Goal: Entertainment & Leisure: Consume media (video, audio)

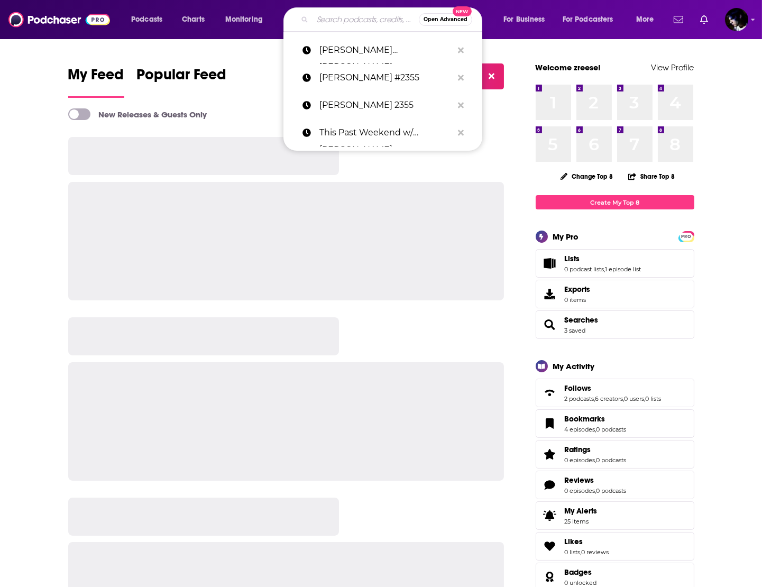
click at [346, 18] on input "Search podcasts, credits, & more..." at bounding box center [365, 19] width 106 height 17
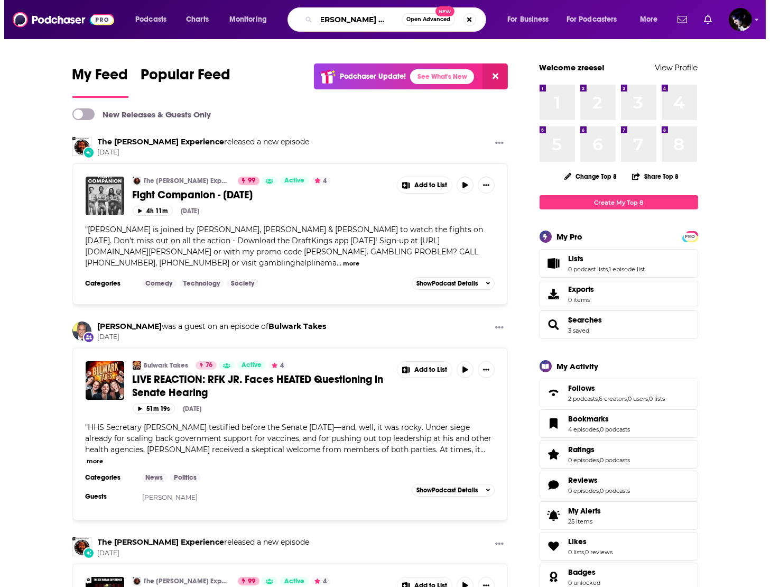
scroll to position [0, 14]
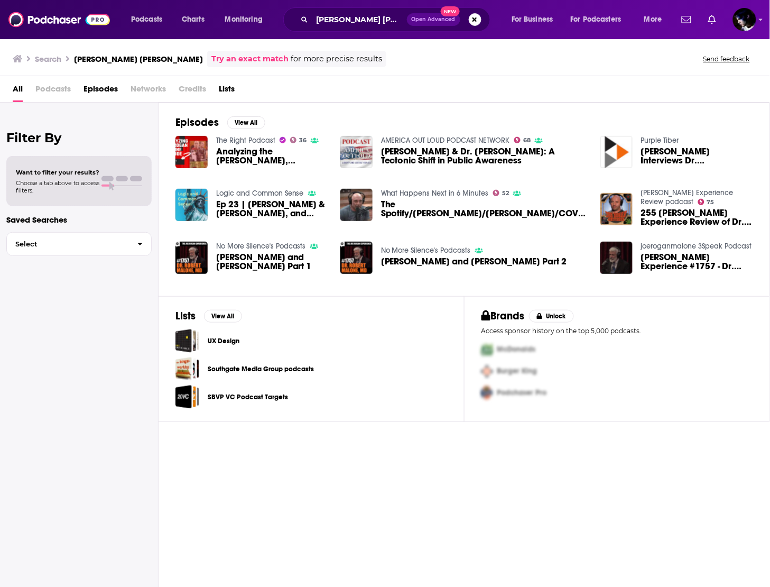
drag, startPoint x: 527, startPoint y: 507, endPoint x: 516, endPoint y: 491, distance: 19.8
click at [527, 507] on div "Episodes View All The Right Podcast 36 Analyzing the Joe Rogan, Robert Malone E…" at bounding box center [465, 346] width 612 height 486
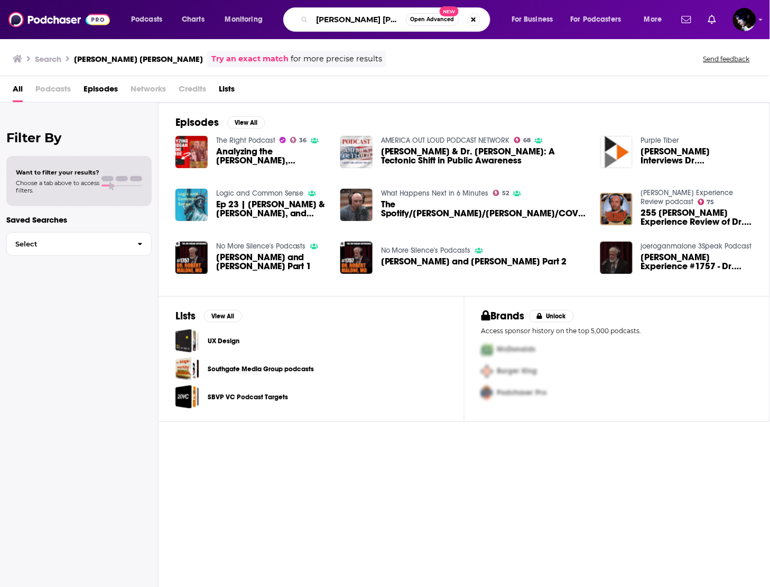
scroll to position [0, 5]
drag, startPoint x: 355, startPoint y: 19, endPoint x: 534, endPoint y: 39, distance: 179.7
click at [523, 32] on div "Podcasts Charts Monitoring joe rogan robert malone Open Advanced New For Busine…" at bounding box center [385, 19] width 770 height 39
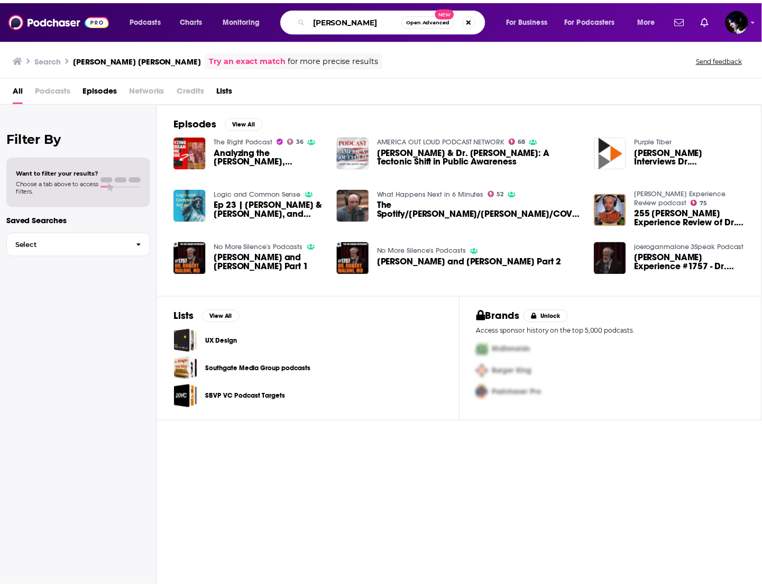
scroll to position [0, 0]
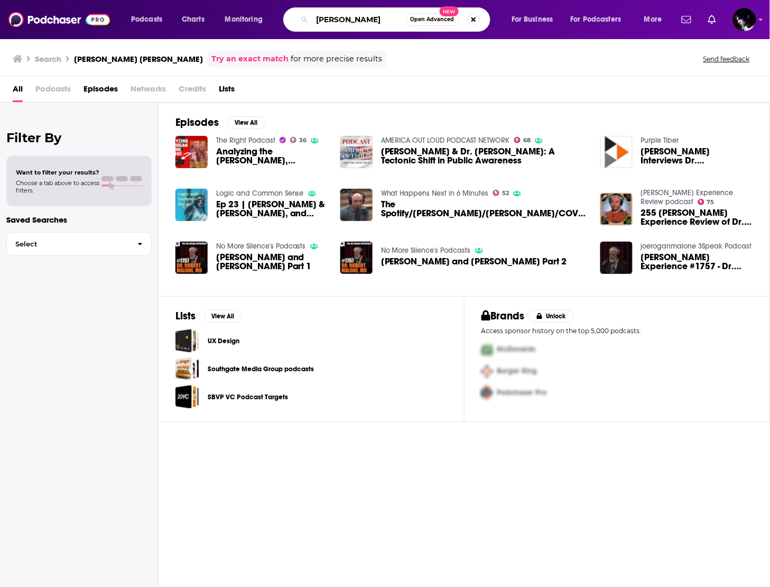
type input "joe rogan"
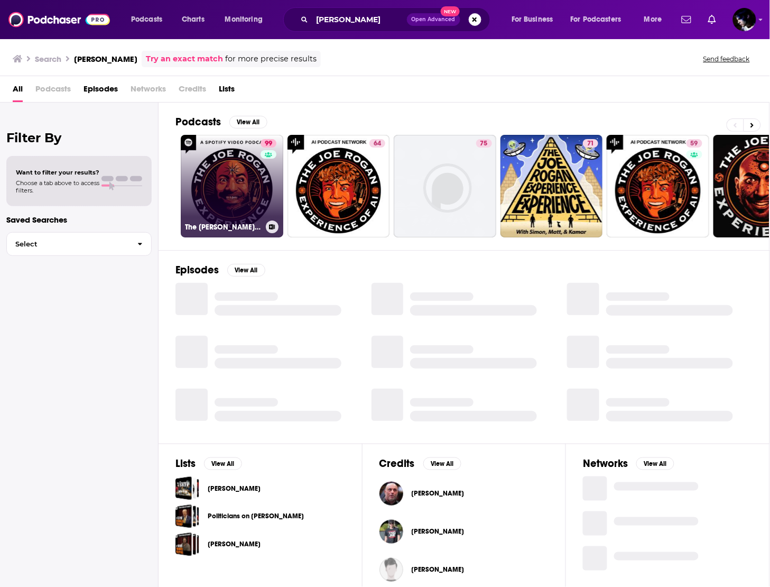
click at [264, 195] on div "99" at bounding box center [270, 179] width 19 height 81
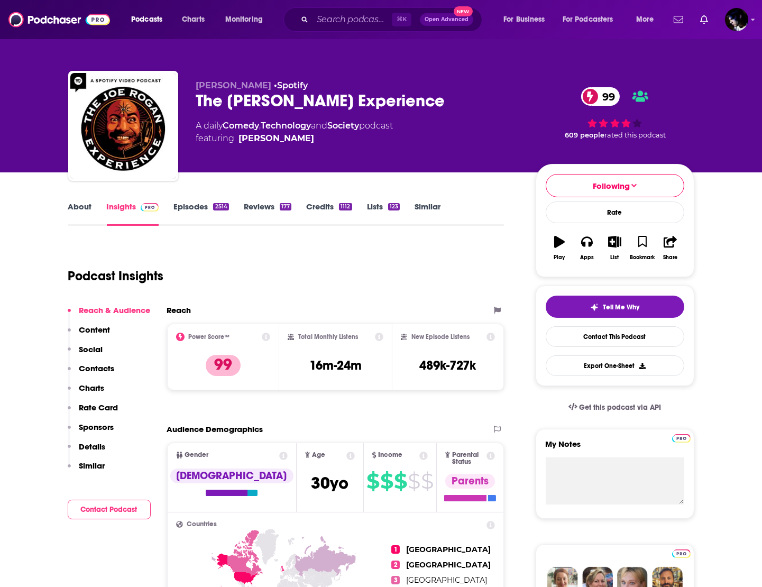
click at [194, 209] on link "Episodes 2514" at bounding box center [200, 213] width 55 height 24
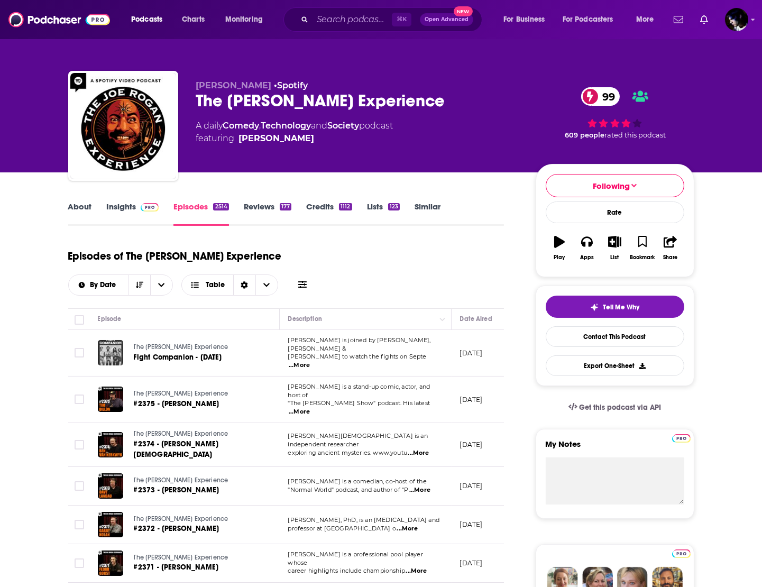
click at [310, 274] on div "By Date Table" at bounding box center [189, 284] width 242 height 21
click at [307, 281] on icon at bounding box center [302, 284] width 8 height 7
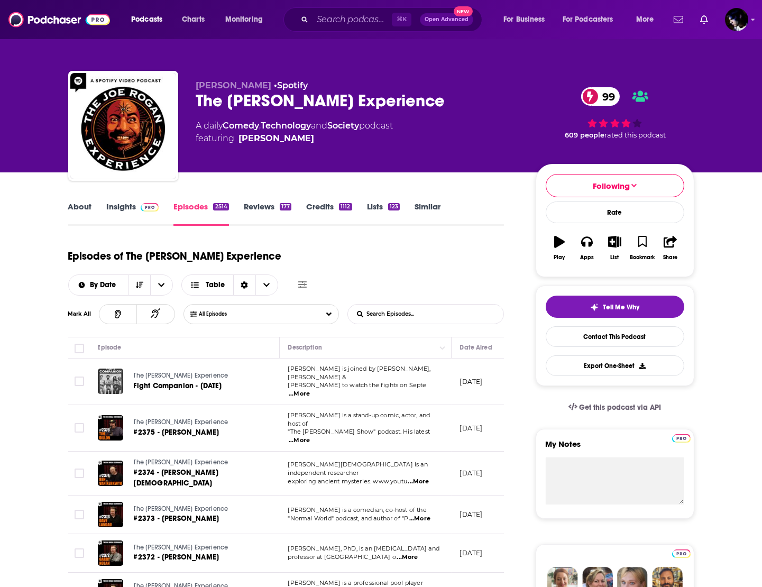
click at [436, 304] on input "List Search Input" at bounding box center [403, 313] width 110 height 19
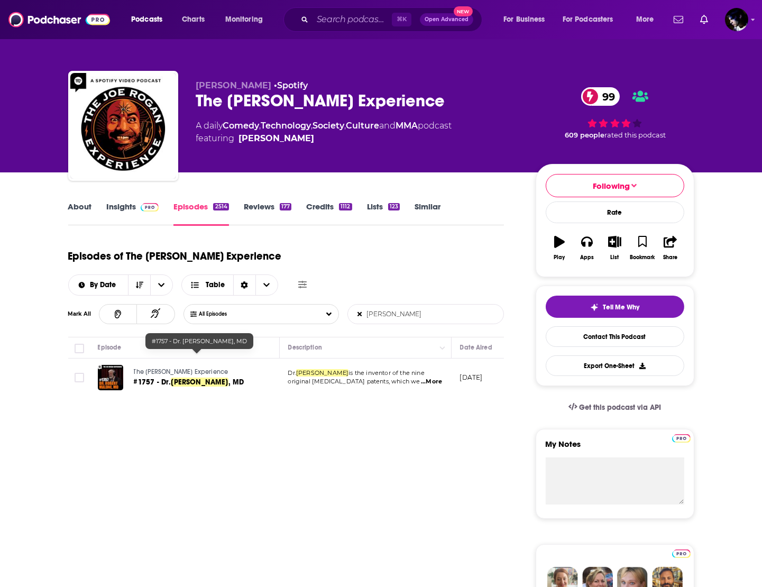
click at [217, 377] on span "Robert Malone" at bounding box center [199, 381] width 57 height 9
click at [412, 304] on input "robert malone" at bounding box center [403, 313] width 110 height 19
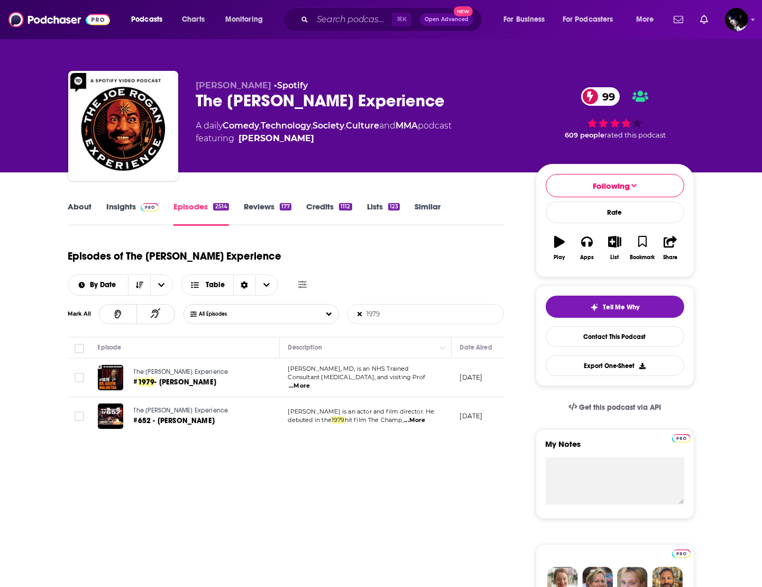
click at [365, 406] on td "Ricky Schroder is an actor and film director. He debuted in the 1979 hit film T…" at bounding box center [366, 416] width 172 height 38
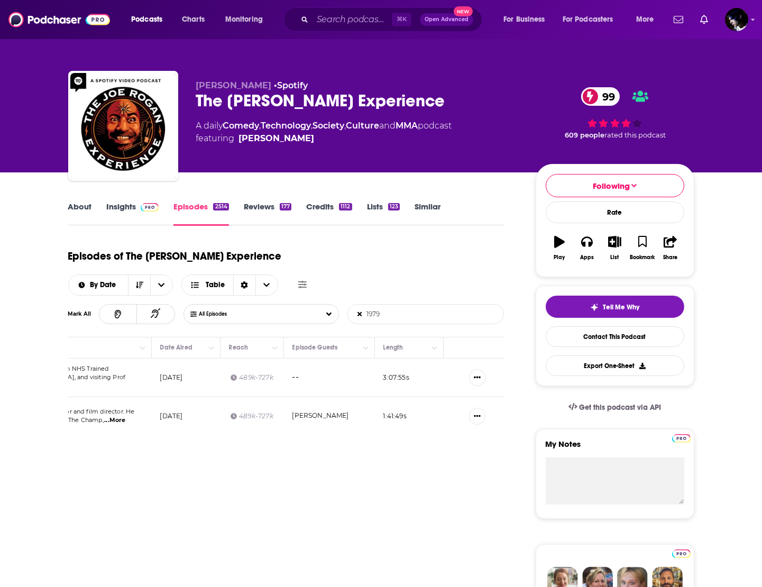
click at [394, 373] on p "3:07:55 s" at bounding box center [396, 377] width 26 height 9
click at [398, 373] on p "3:07:55 s" at bounding box center [396, 377] width 26 height 9
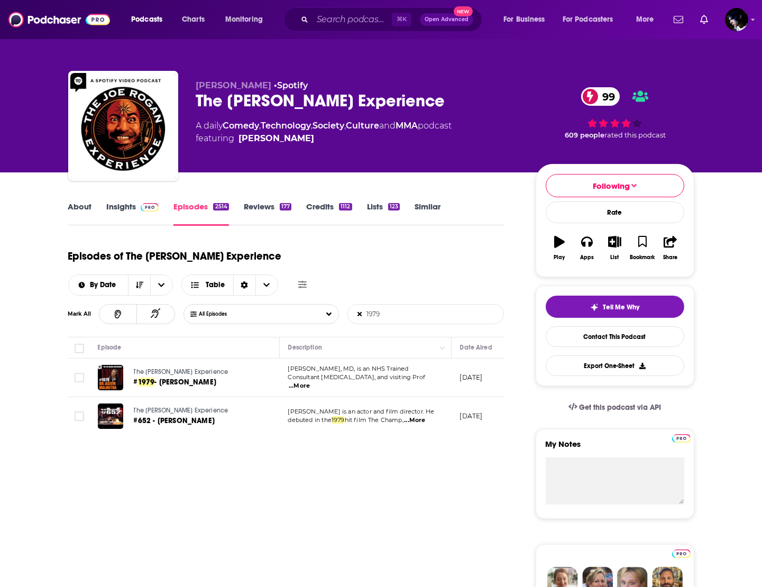
click at [392, 304] on input "1979" at bounding box center [403, 313] width 110 height 19
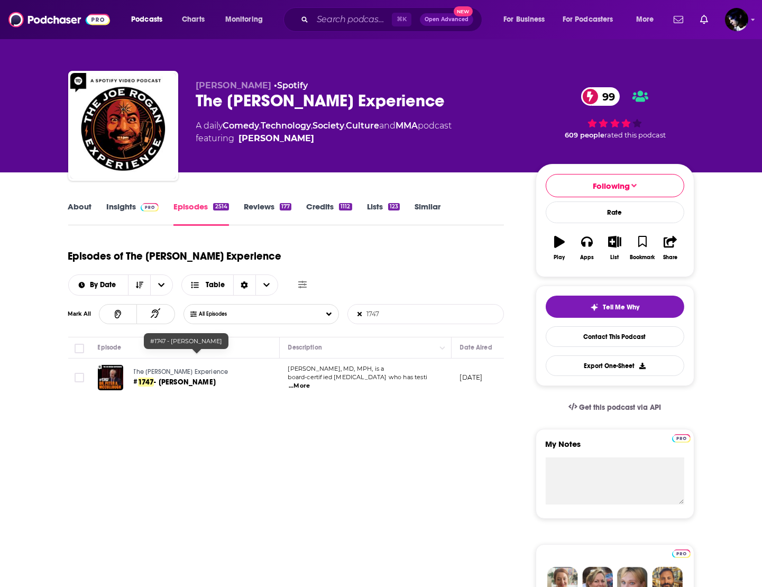
type input "1747"
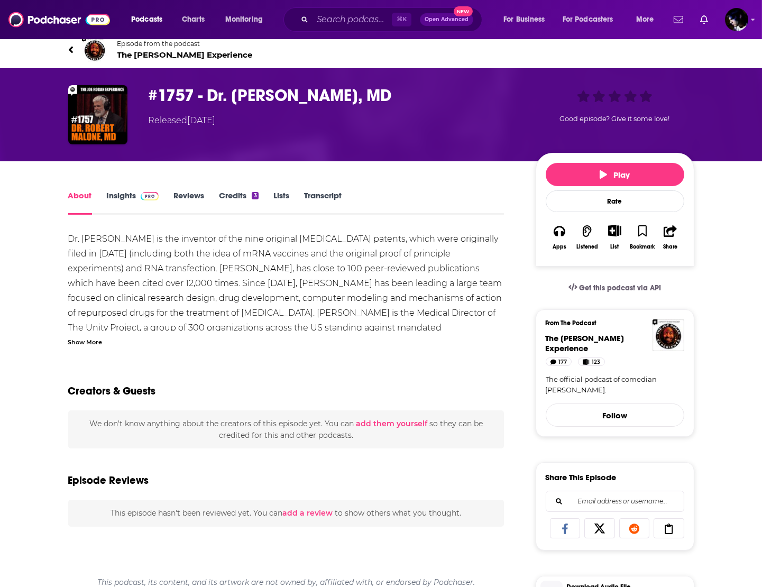
scroll to position [223, 0]
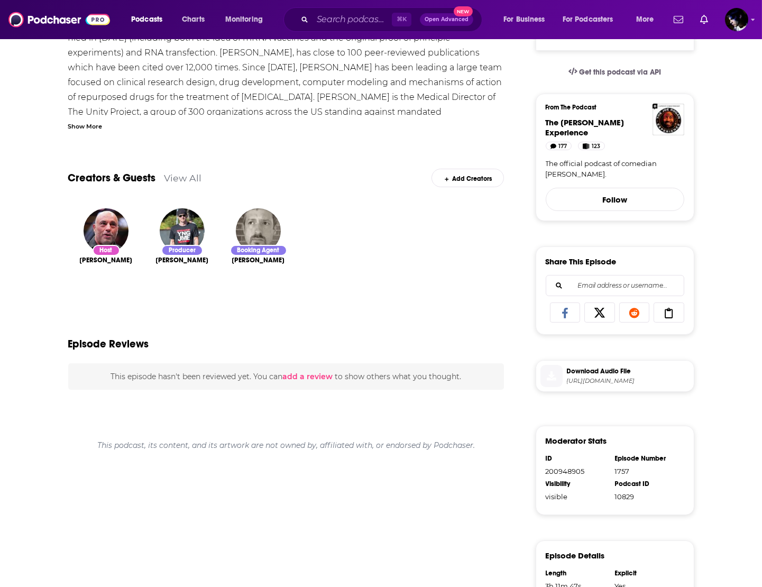
click at [578, 381] on span "[URL][DOMAIN_NAME]" at bounding box center [628, 381] width 123 height 8
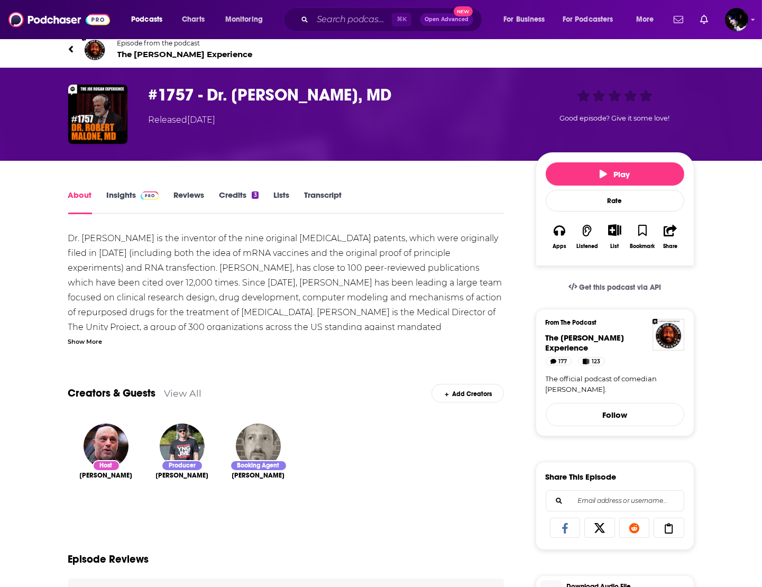
scroll to position [0, 0]
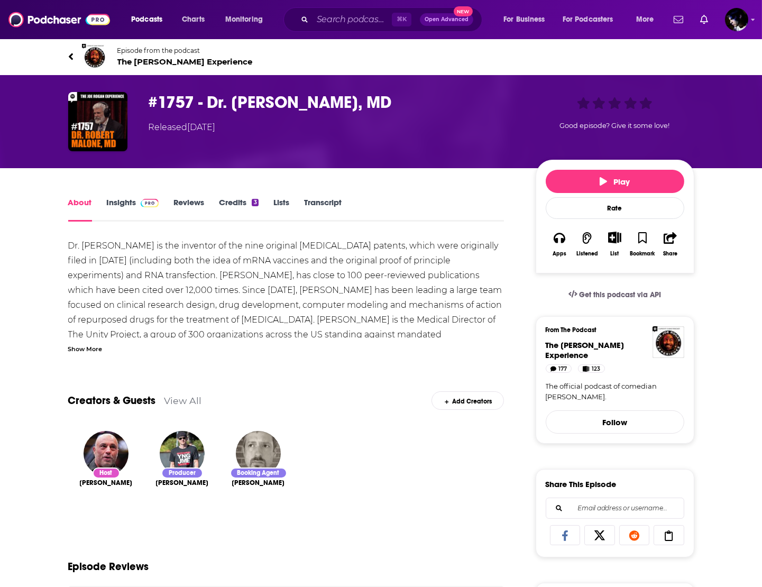
click at [153, 102] on h1 "#1757 - Dr. Robert Malone, MD" at bounding box center [334, 102] width 370 height 21
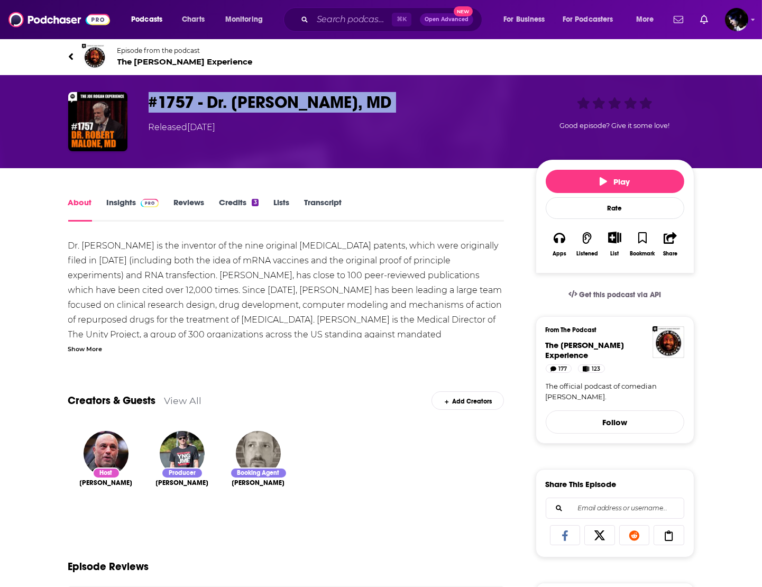
click at [153, 102] on h1 "#1757 - Dr. Robert Malone, MD" at bounding box center [334, 102] width 370 height 21
copy h1 "#1757 - Dr. Robert Malone, MD"
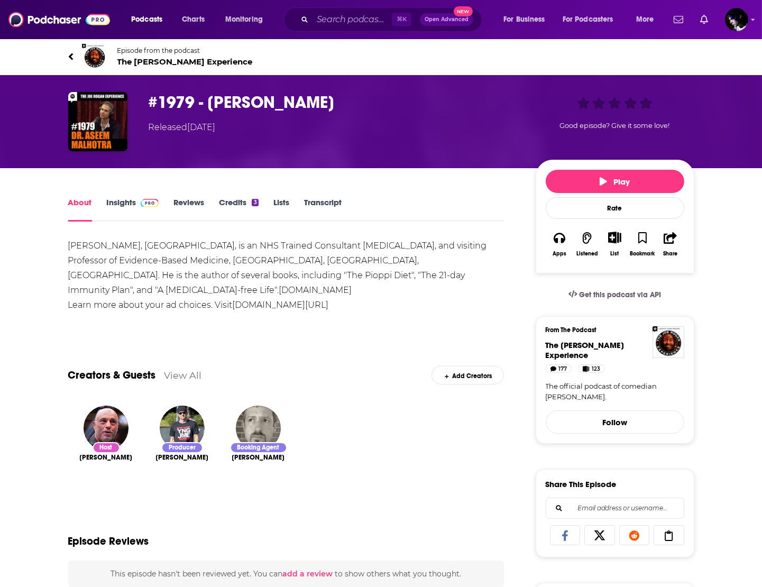
click at [375, 400] on div "Host Joe Rogan Producer Jamie Vernon Booking Agent Matt Staggs" at bounding box center [286, 453] width 436 height 112
click at [182, 106] on h1 "#1979 - Dr. Aseem Malhotra" at bounding box center [334, 102] width 370 height 21
click at [181, 106] on h1 "#1979 - Dr. Aseem Malhotra" at bounding box center [334, 102] width 370 height 21
copy h1 "1979"
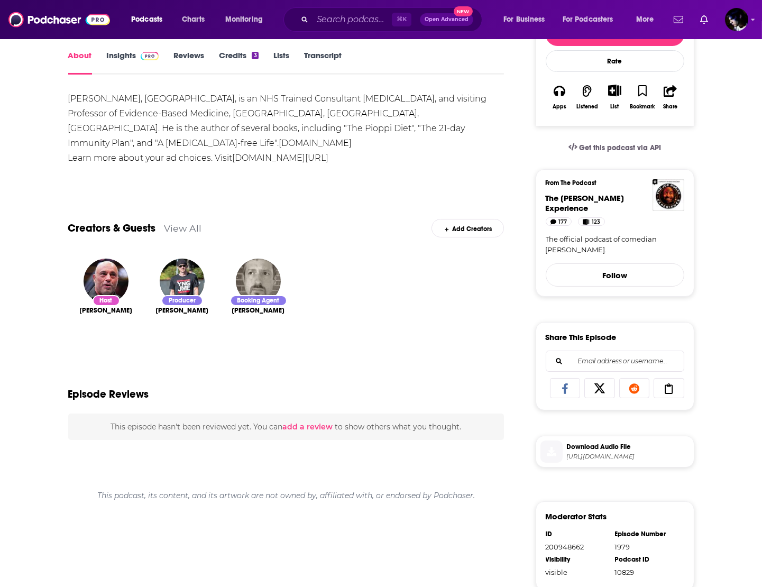
scroll to position [140, 0]
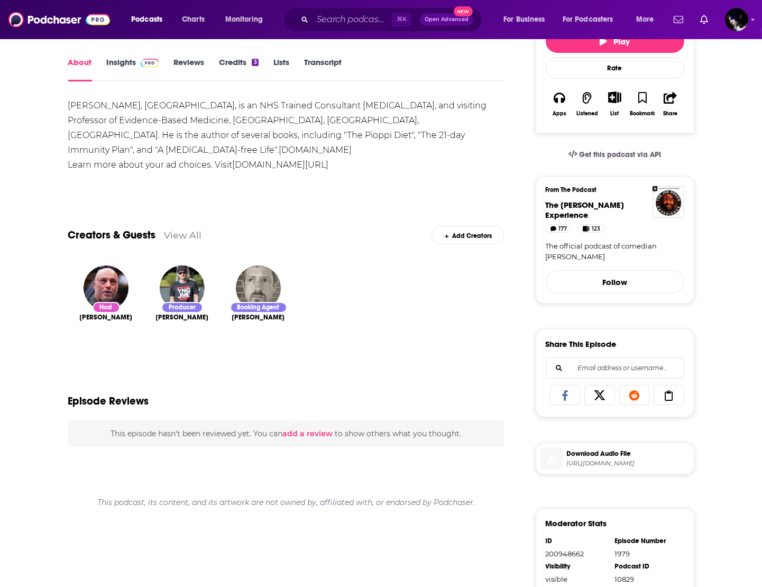
click at [590, 458] on span "Download Audio File" at bounding box center [628, 454] width 123 height 10
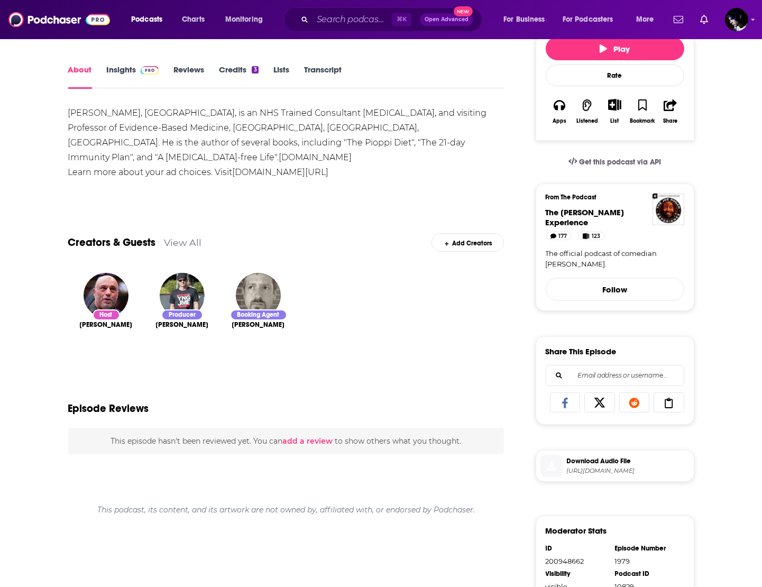
scroll to position [0, 0]
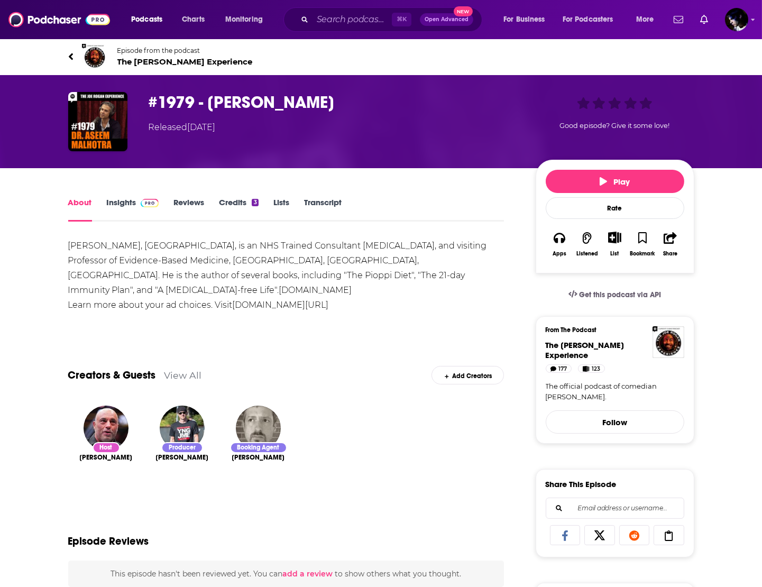
click at [177, 98] on h1 "#1979 - Dr. Aseem Malhotra" at bounding box center [334, 102] width 370 height 21
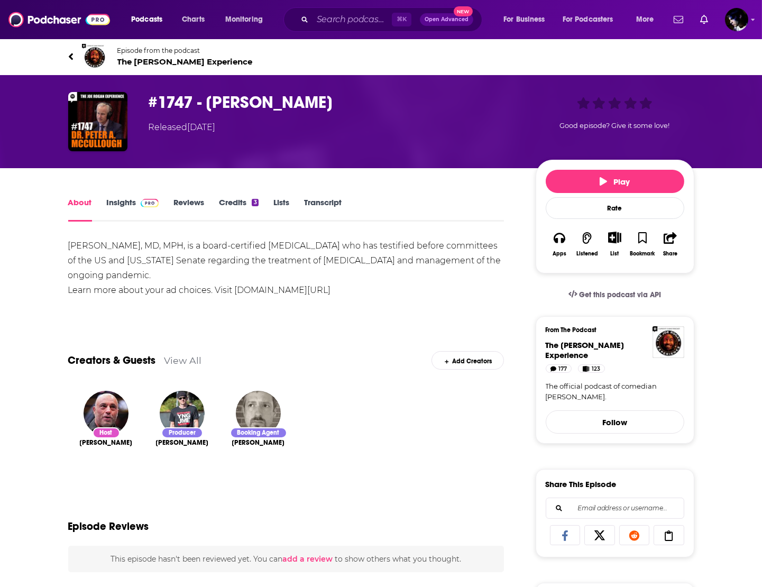
scroll to position [362, 0]
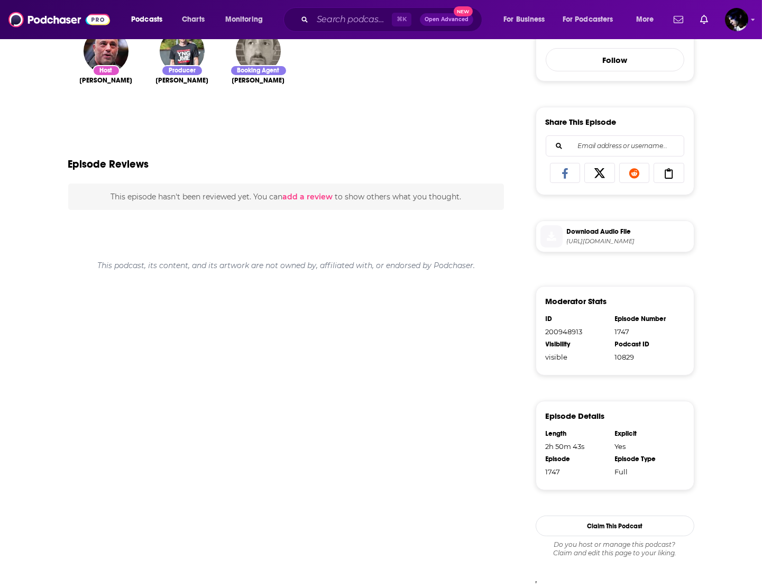
click at [598, 244] on span "[URL][DOMAIN_NAME]" at bounding box center [628, 241] width 123 height 8
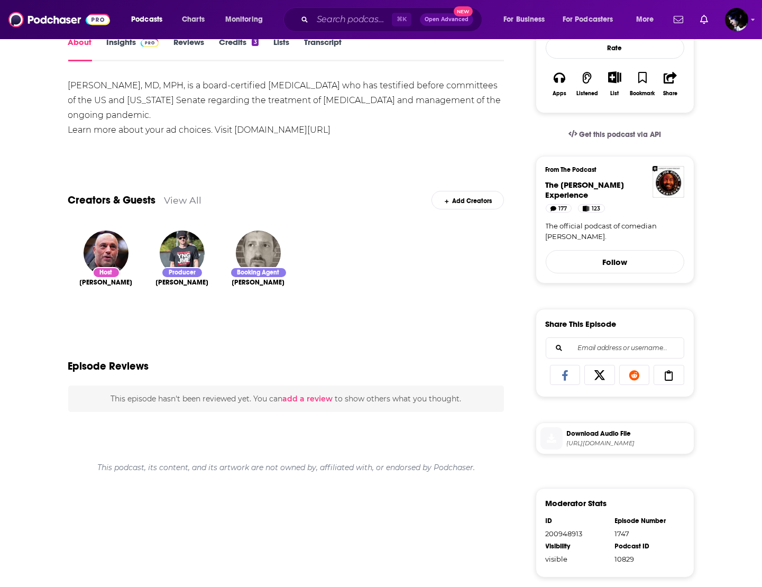
scroll to position [233, 0]
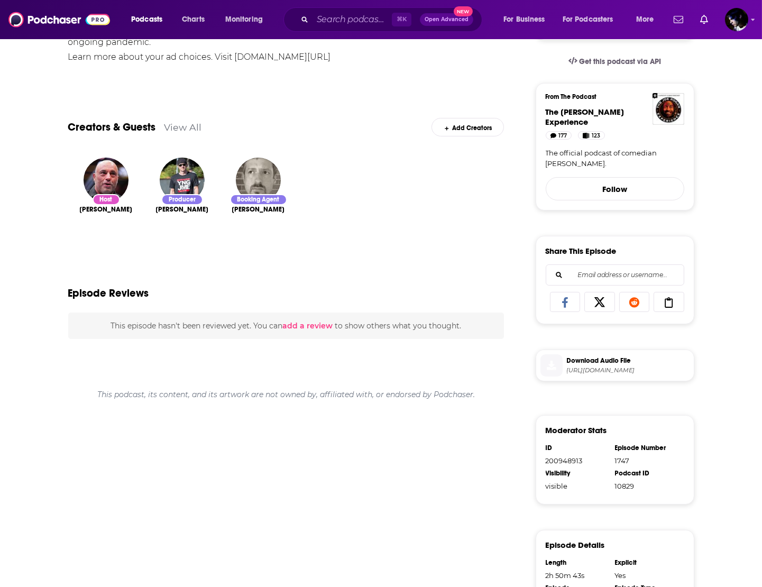
click at [605, 370] on span "[URL][DOMAIN_NAME]" at bounding box center [628, 370] width 123 height 8
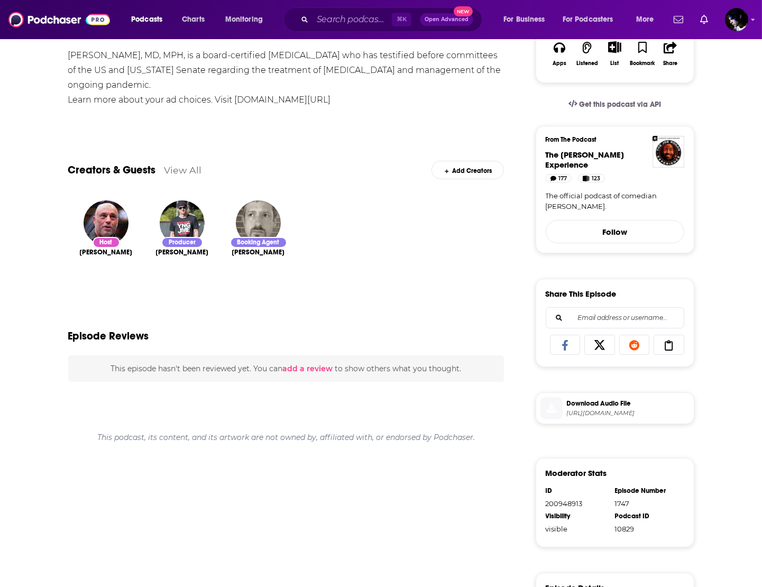
scroll to position [0, 0]
